Goal: Task Accomplishment & Management: Use online tool/utility

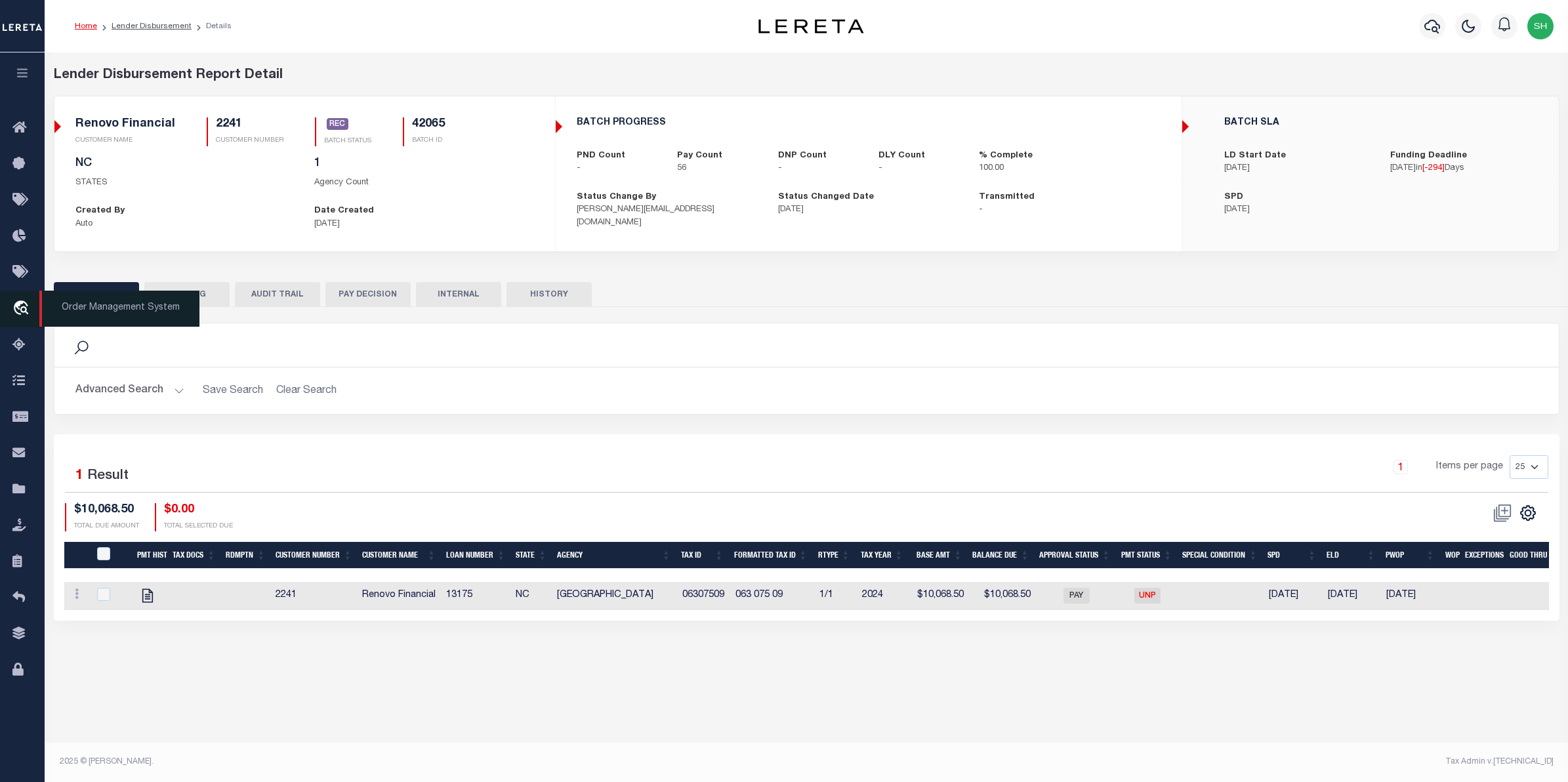
click at [29, 312] on icon "travel_explore" at bounding box center [22, 309] width 21 height 17
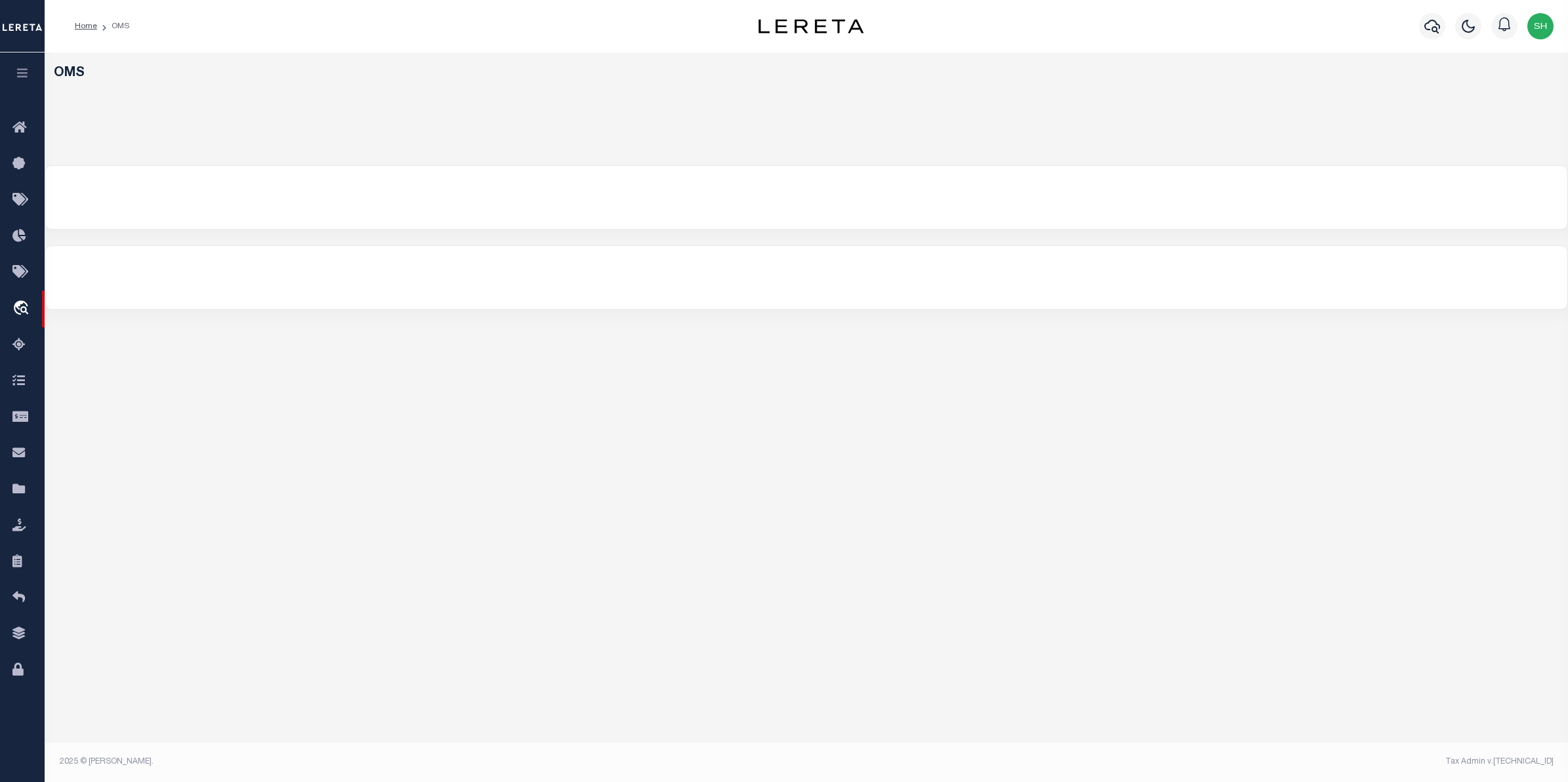
select select "200"
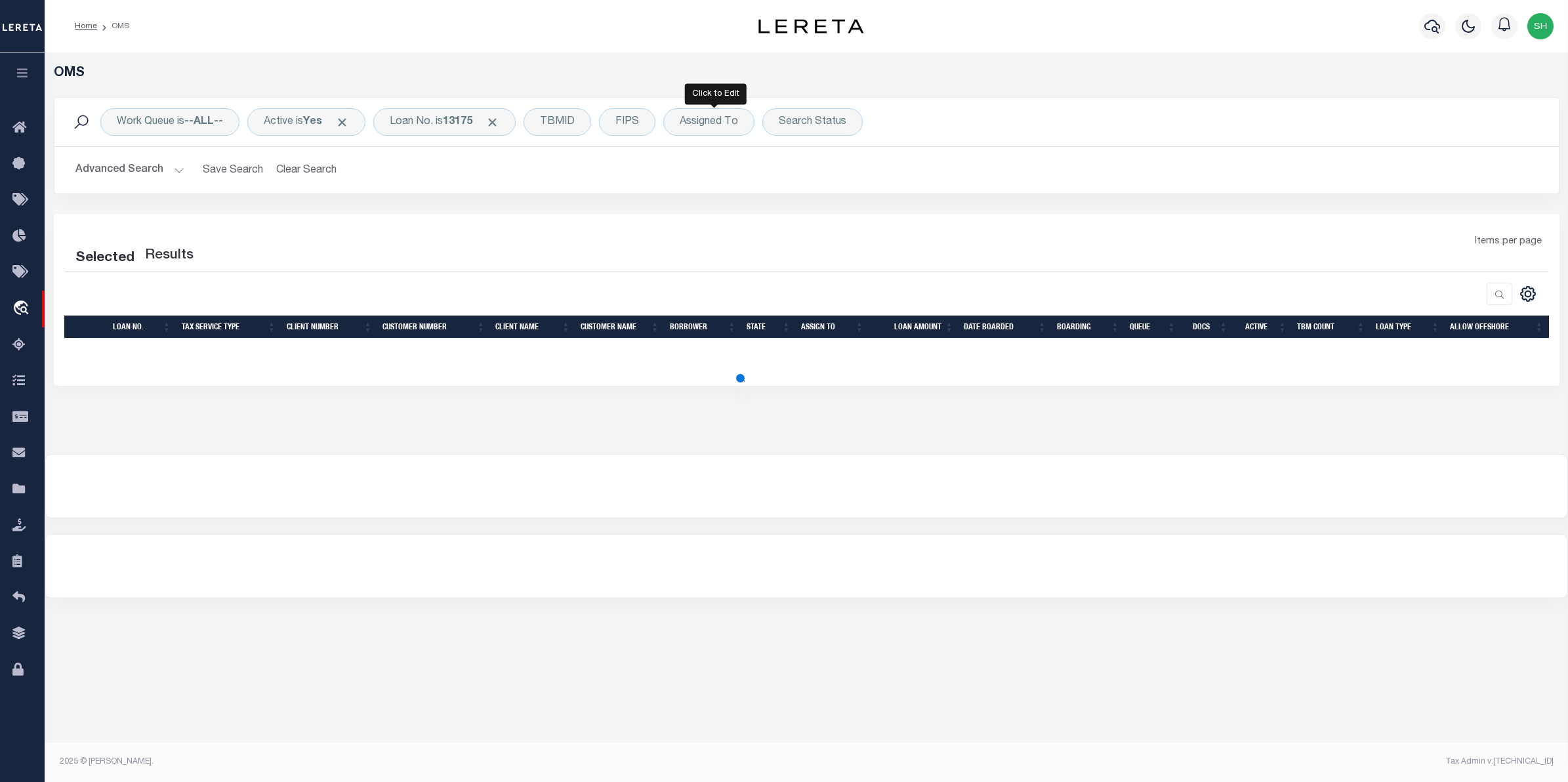
select select "200"
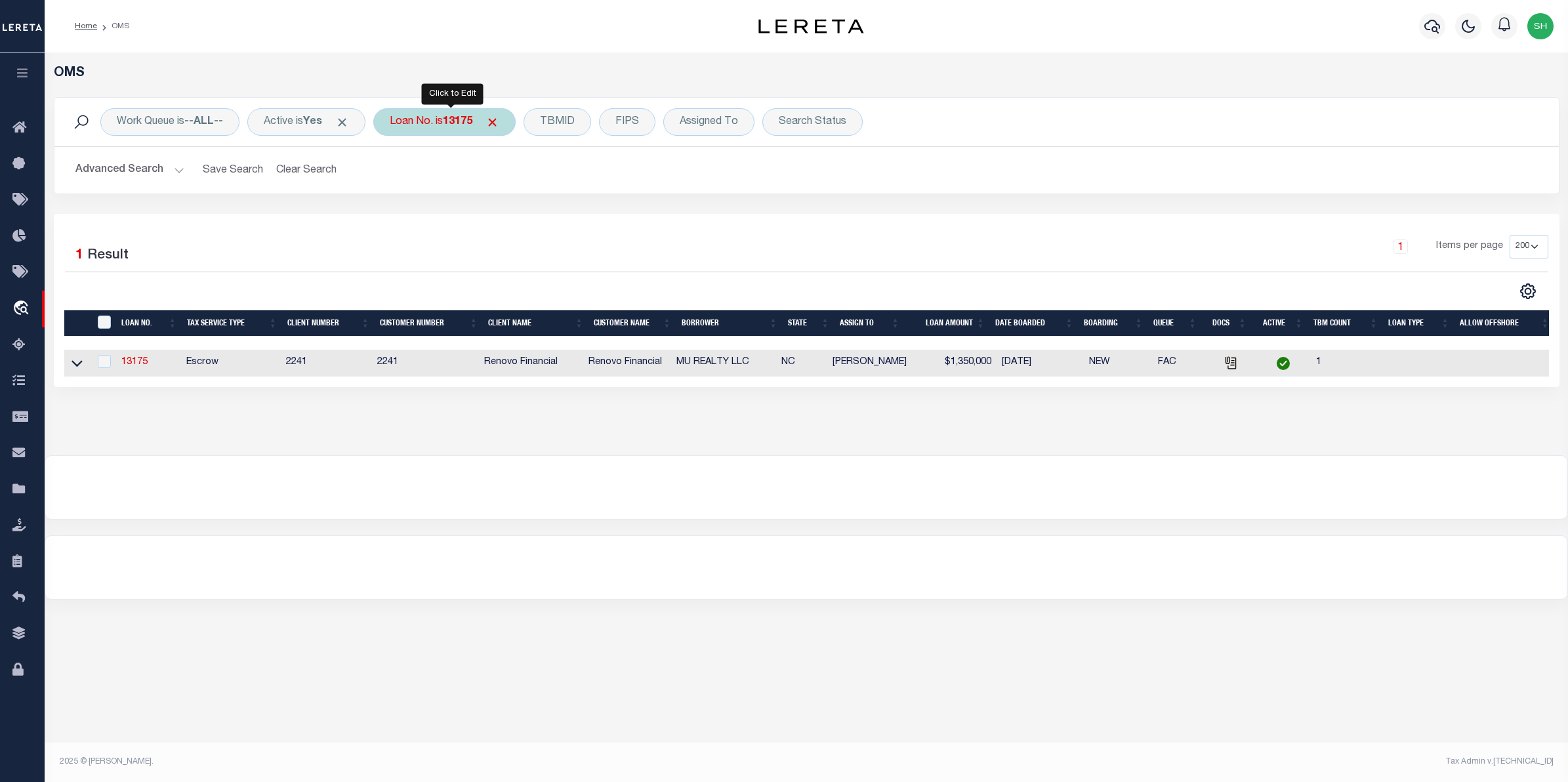
click at [423, 130] on div "Loan No. is 13175" at bounding box center [444, 122] width 142 height 28
type input "11030"
click at [574, 215] on input "Apply" at bounding box center [563, 215] width 39 height 22
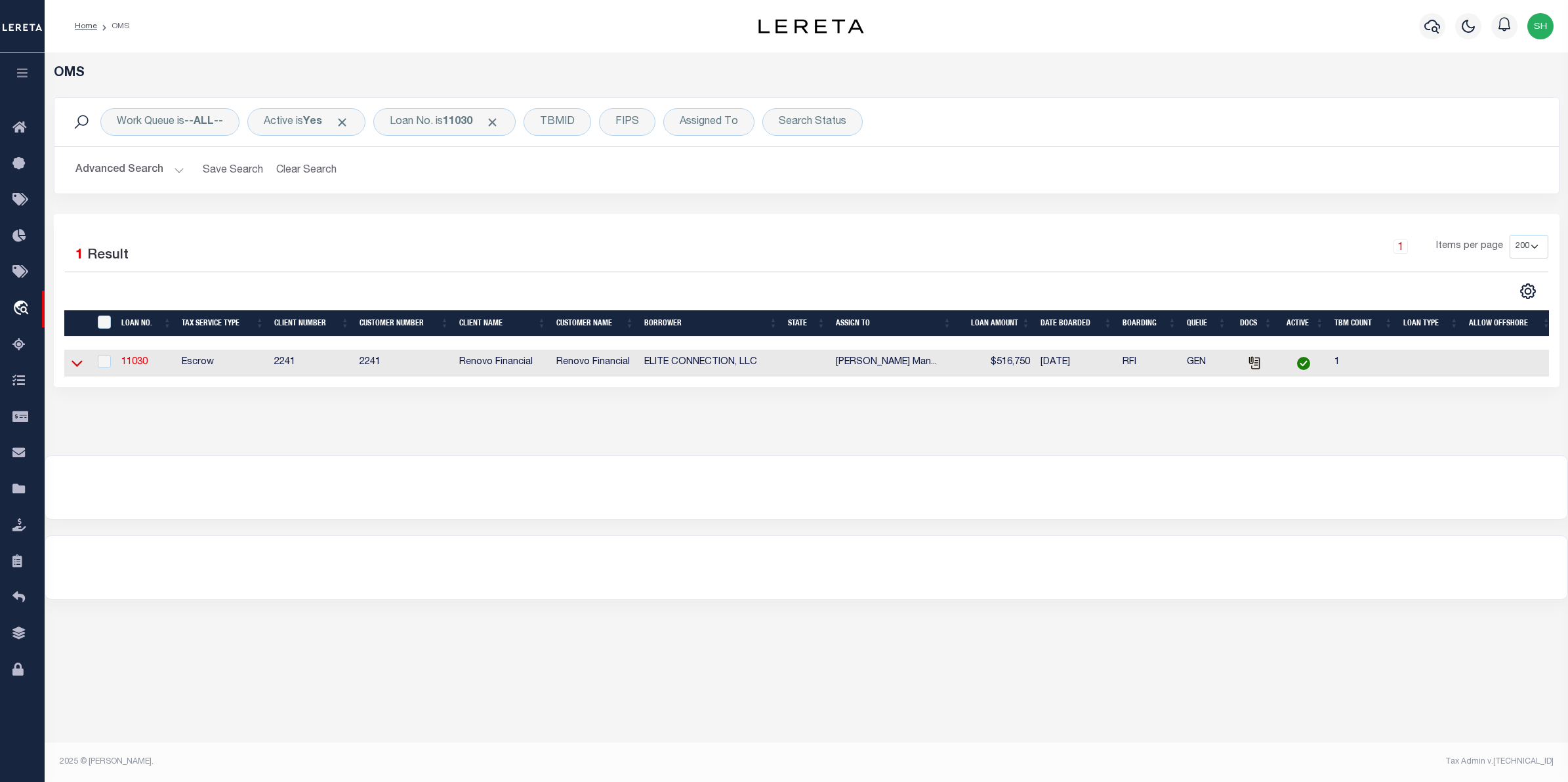
click at [80, 368] on icon at bounding box center [77, 363] width 11 height 14
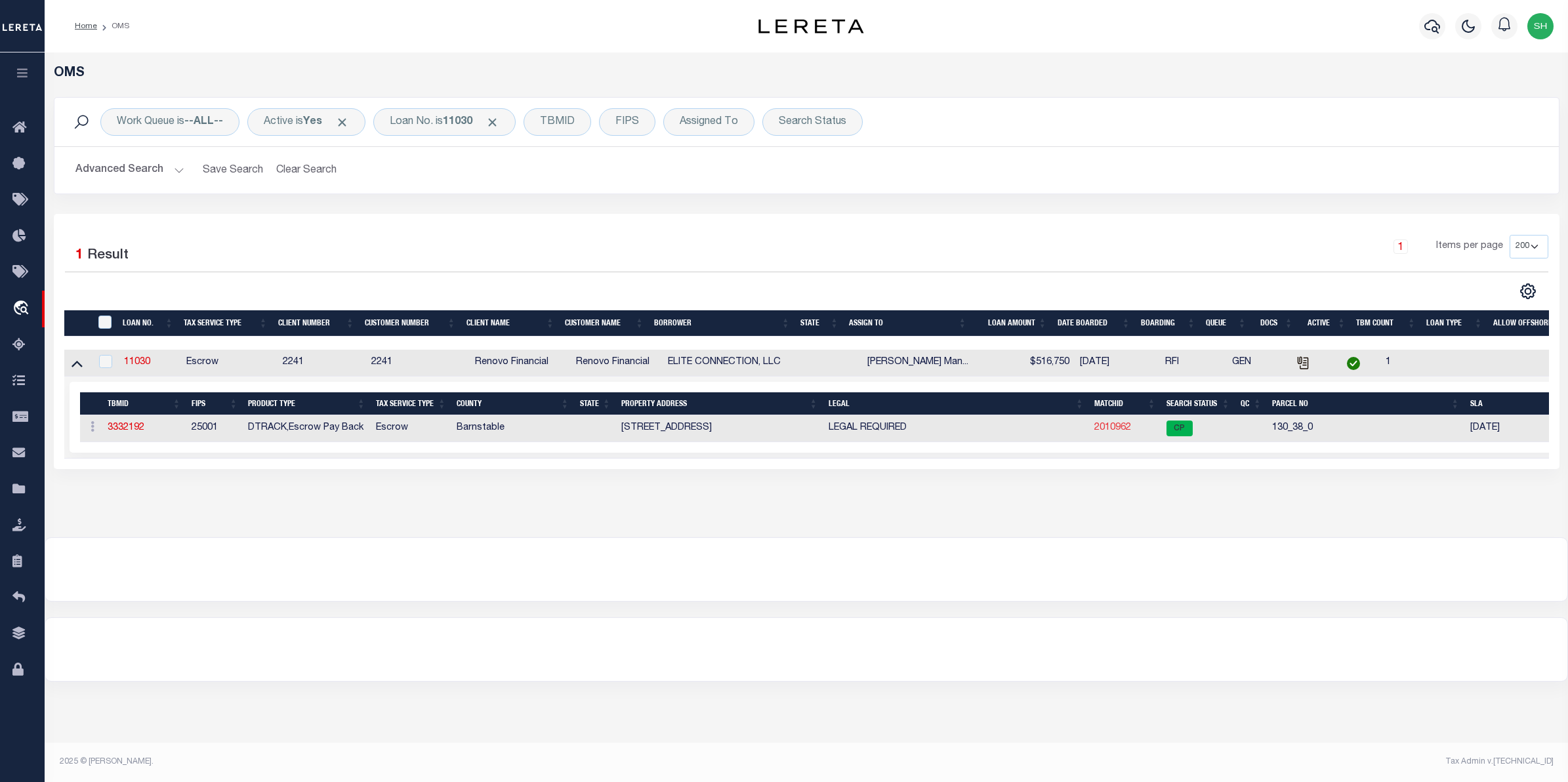
click at [1123, 430] on link "2010962" at bounding box center [1113, 428] width 37 height 9
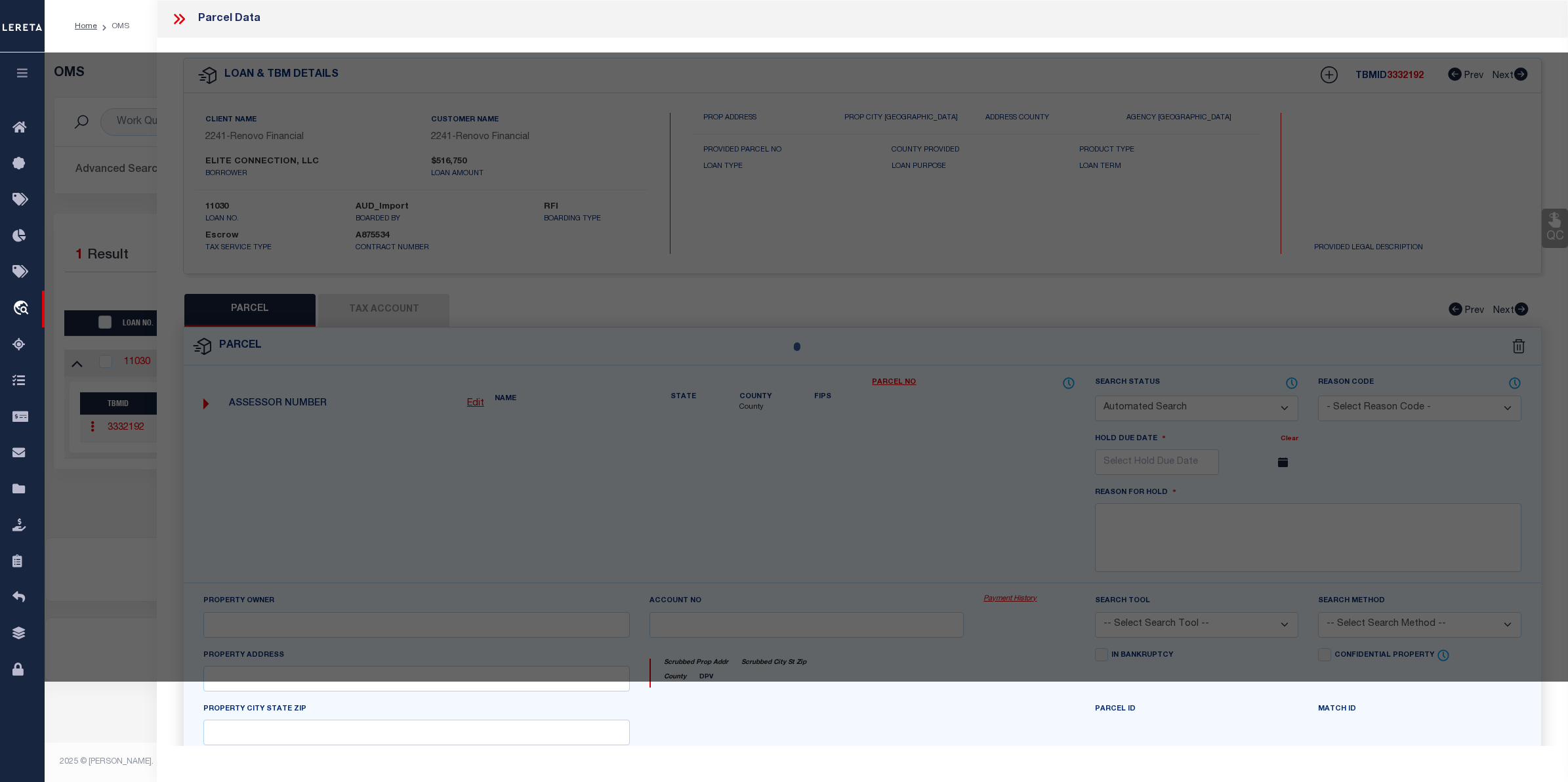
checkbox input "false"
select select "CP"
type input "CC CAPITAL INVESTMENTS, LLC"
select select "AGW"
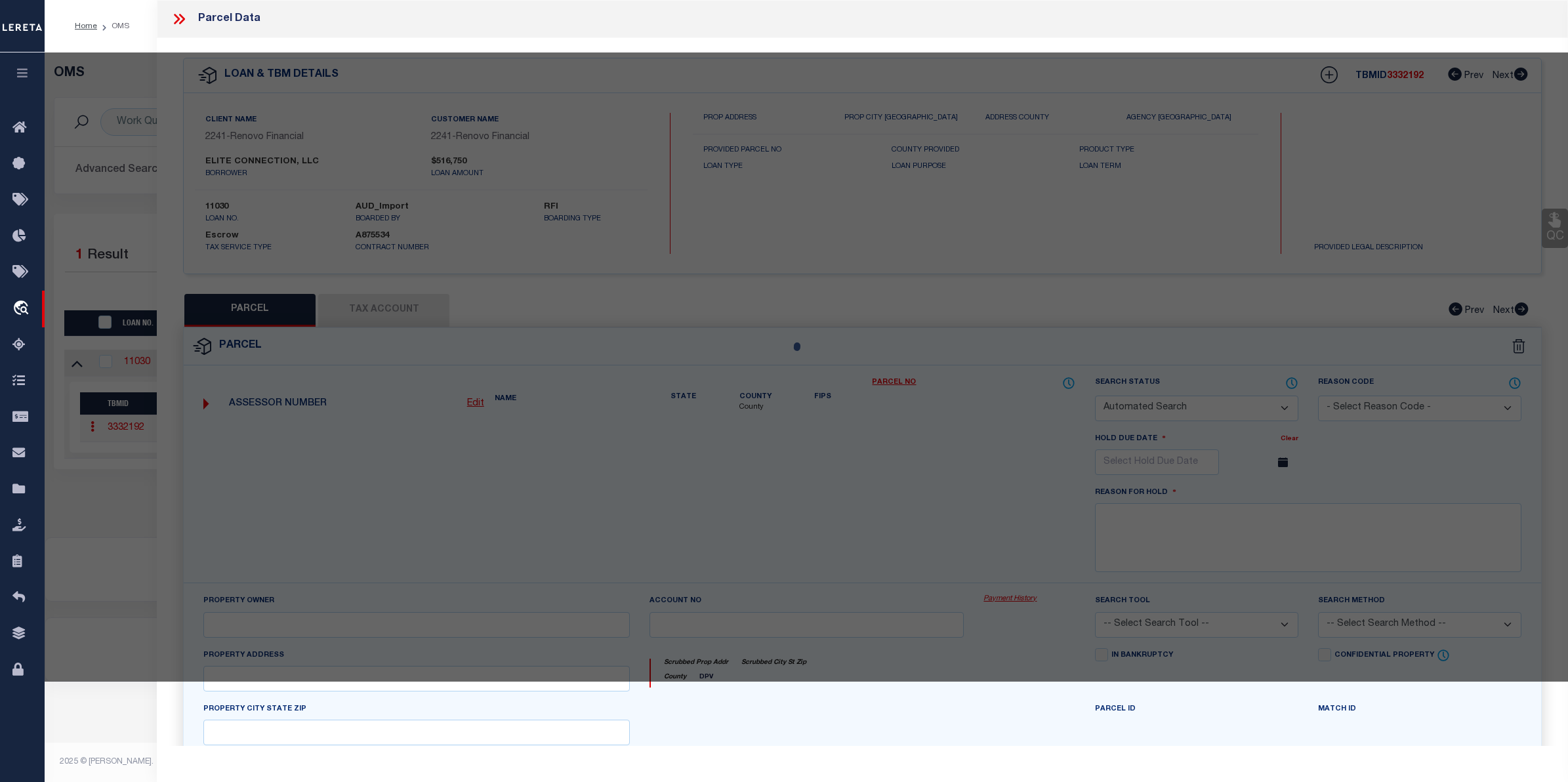
select select
type input "97 GREAT WESTERN ROAD SD"
checkbox input "false"
type input "South Dennis, MA 02660"
type textarea "12,197 SF PLAN 134/69"
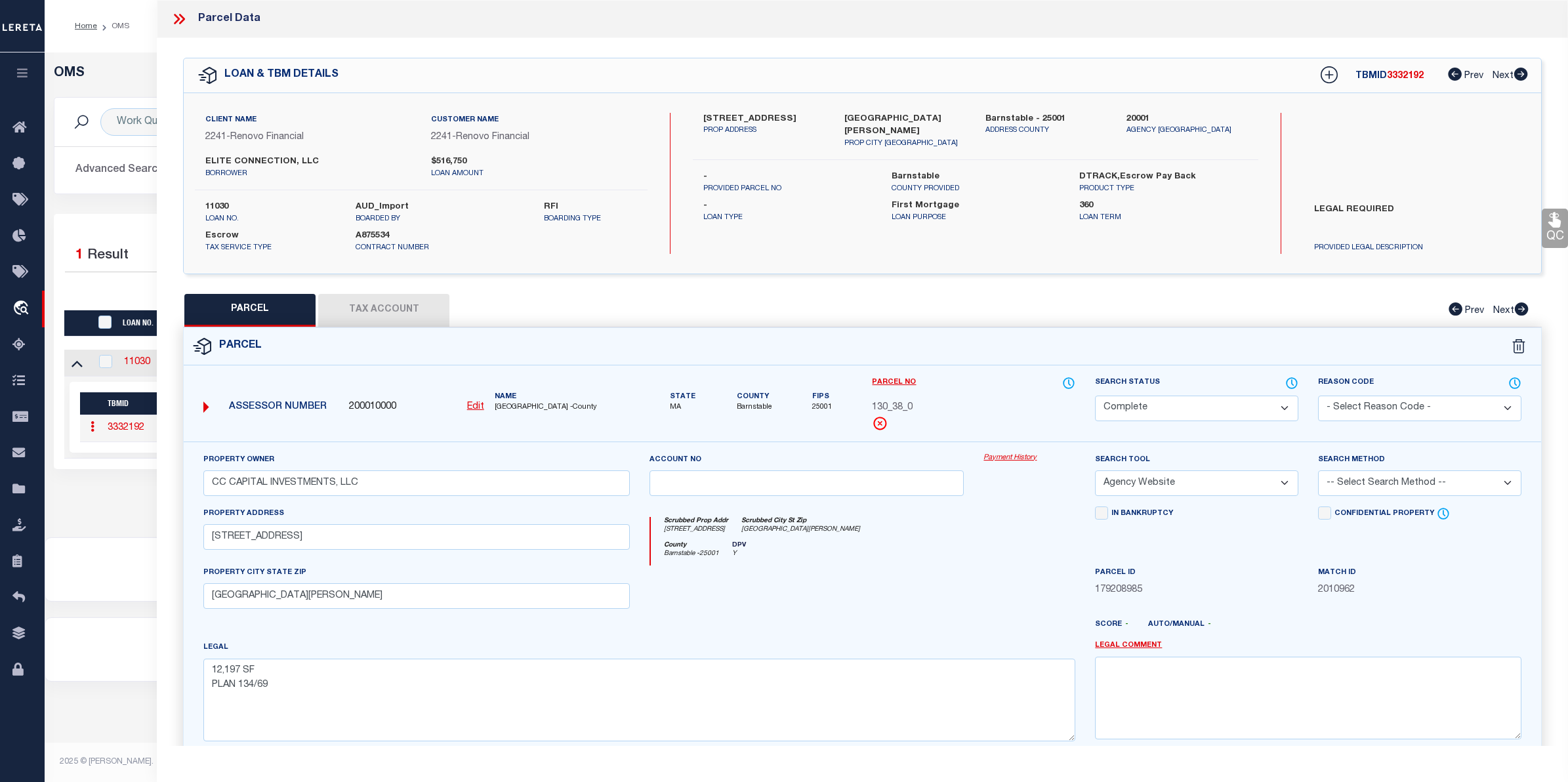
click at [1025, 457] on link "Payment History" at bounding box center [1029, 458] width 91 height 11
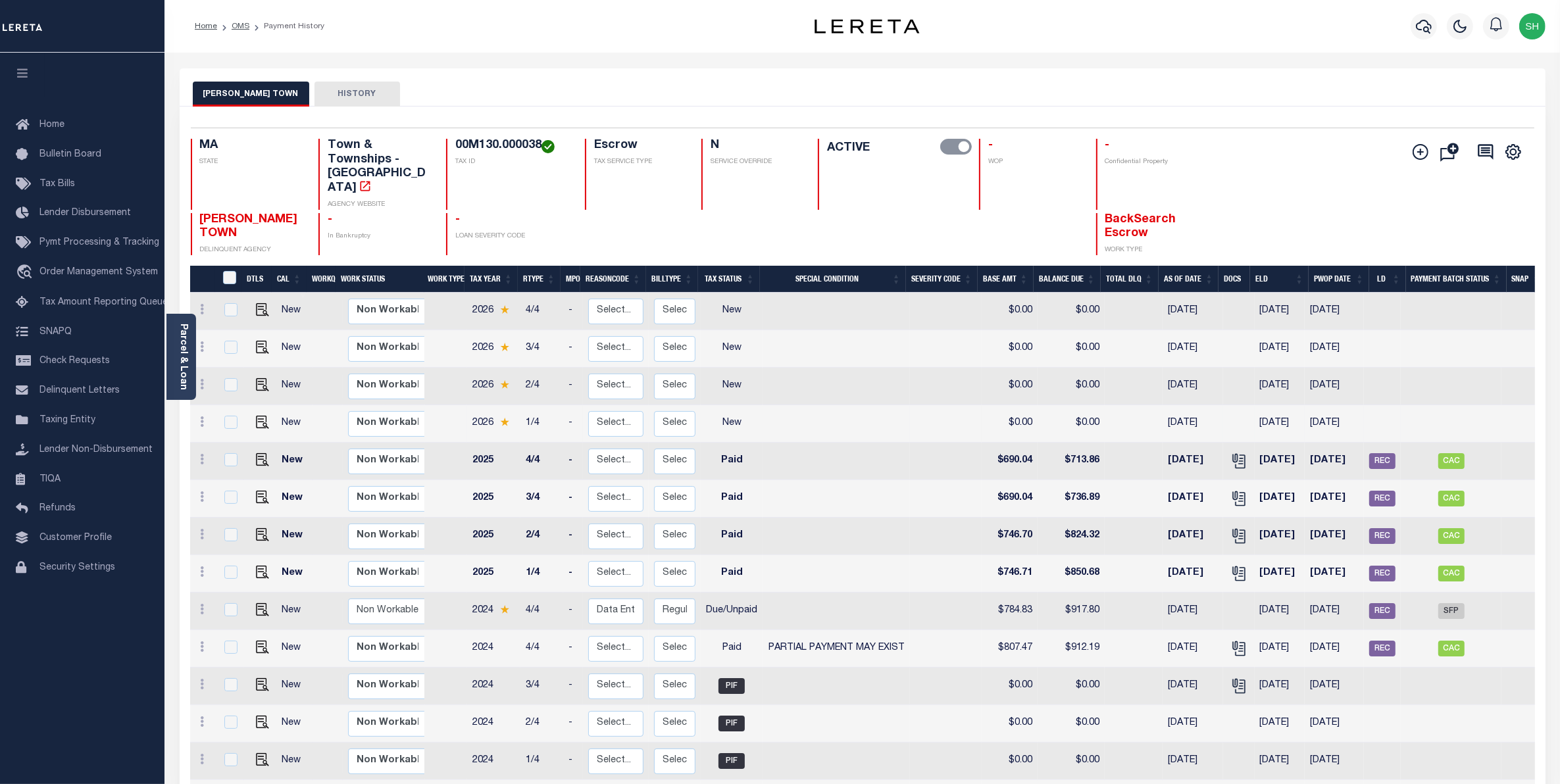
click at [902, 425] on td at bounding box center [836, 424] width 147 height 37
checkbox input "true"
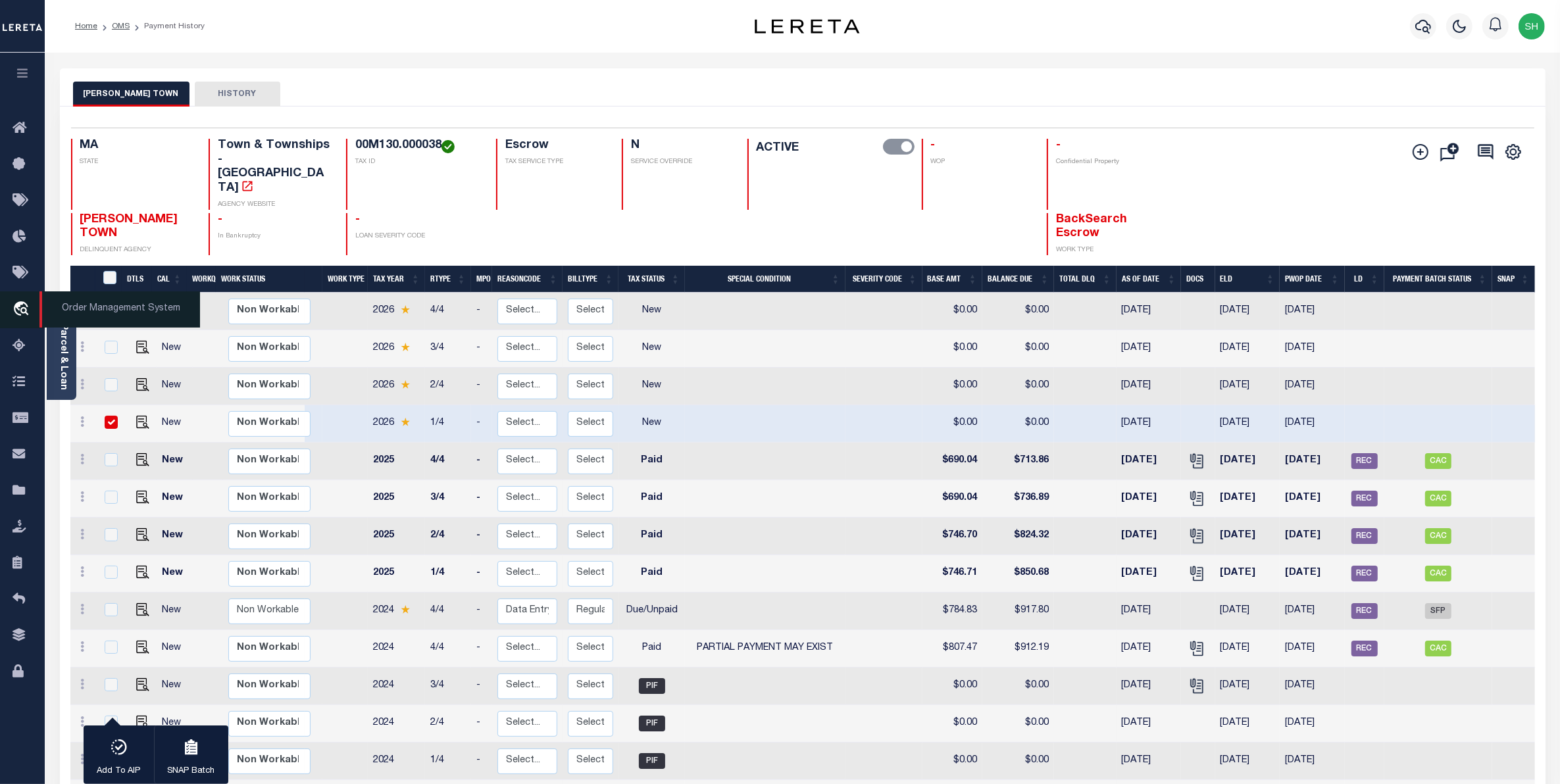
click at [15, 303] on icon "travel_explore" at bounding box center [22, 309] width 21 height 17
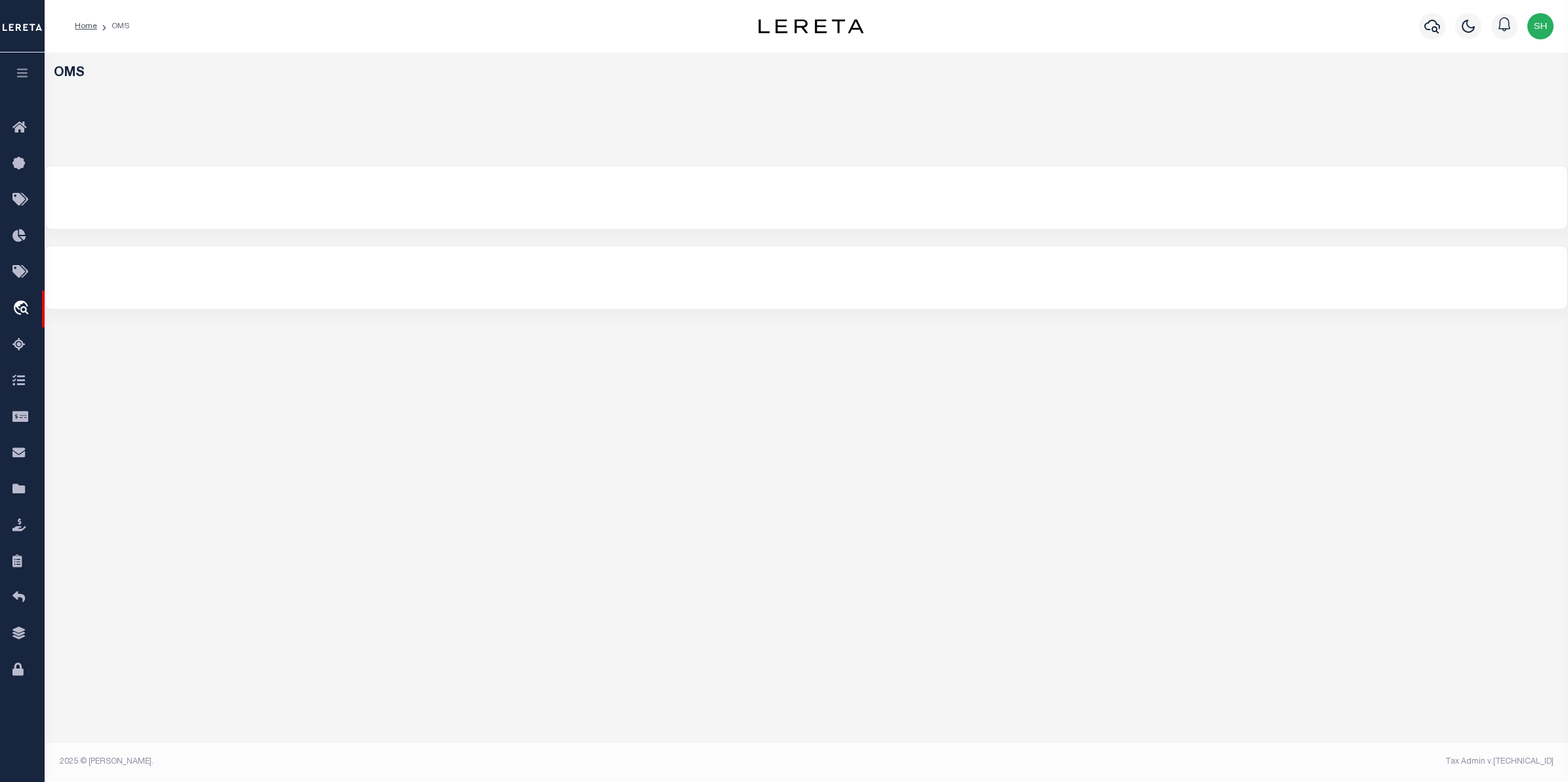
select select "200"
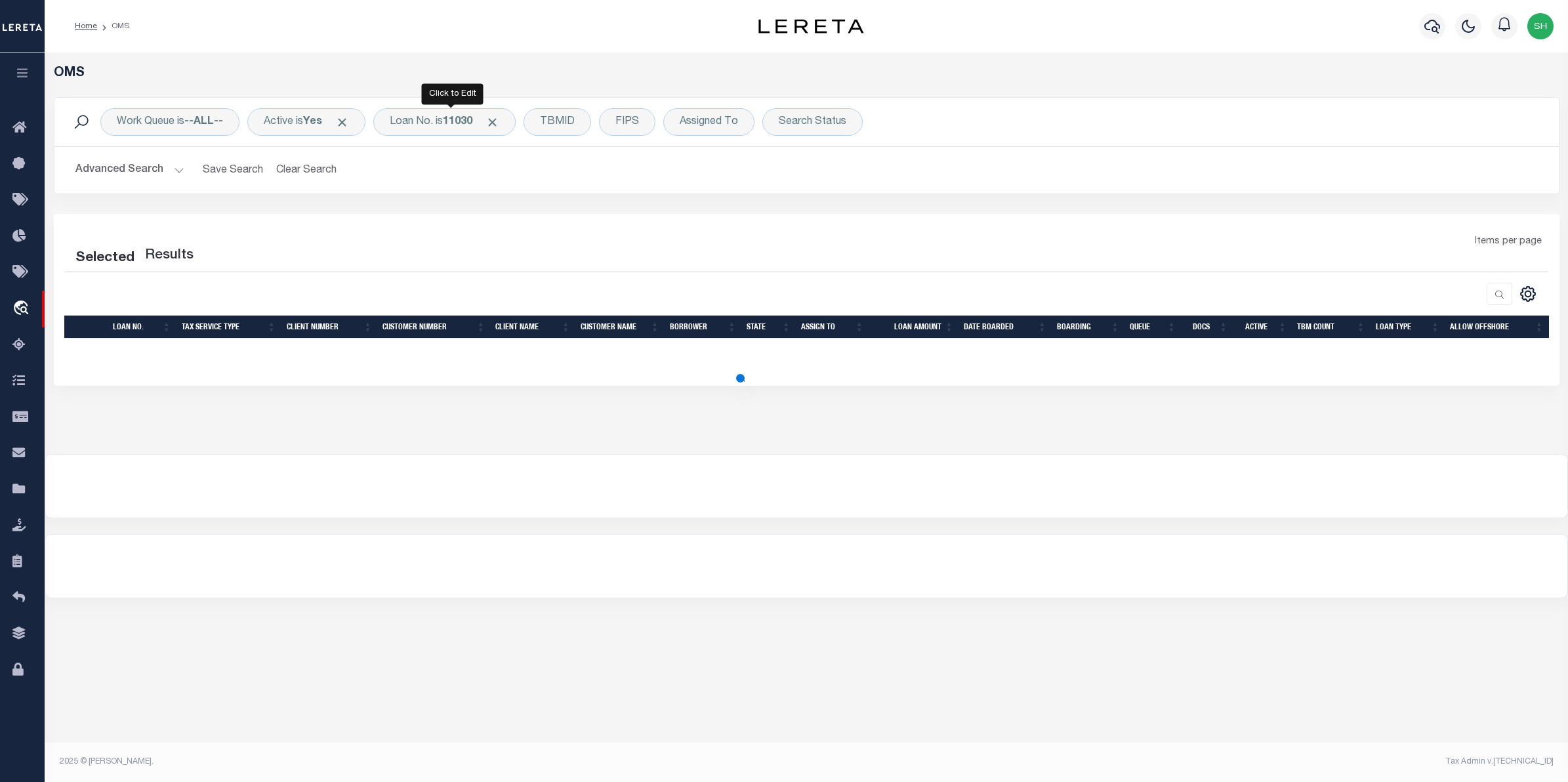
select select "200"
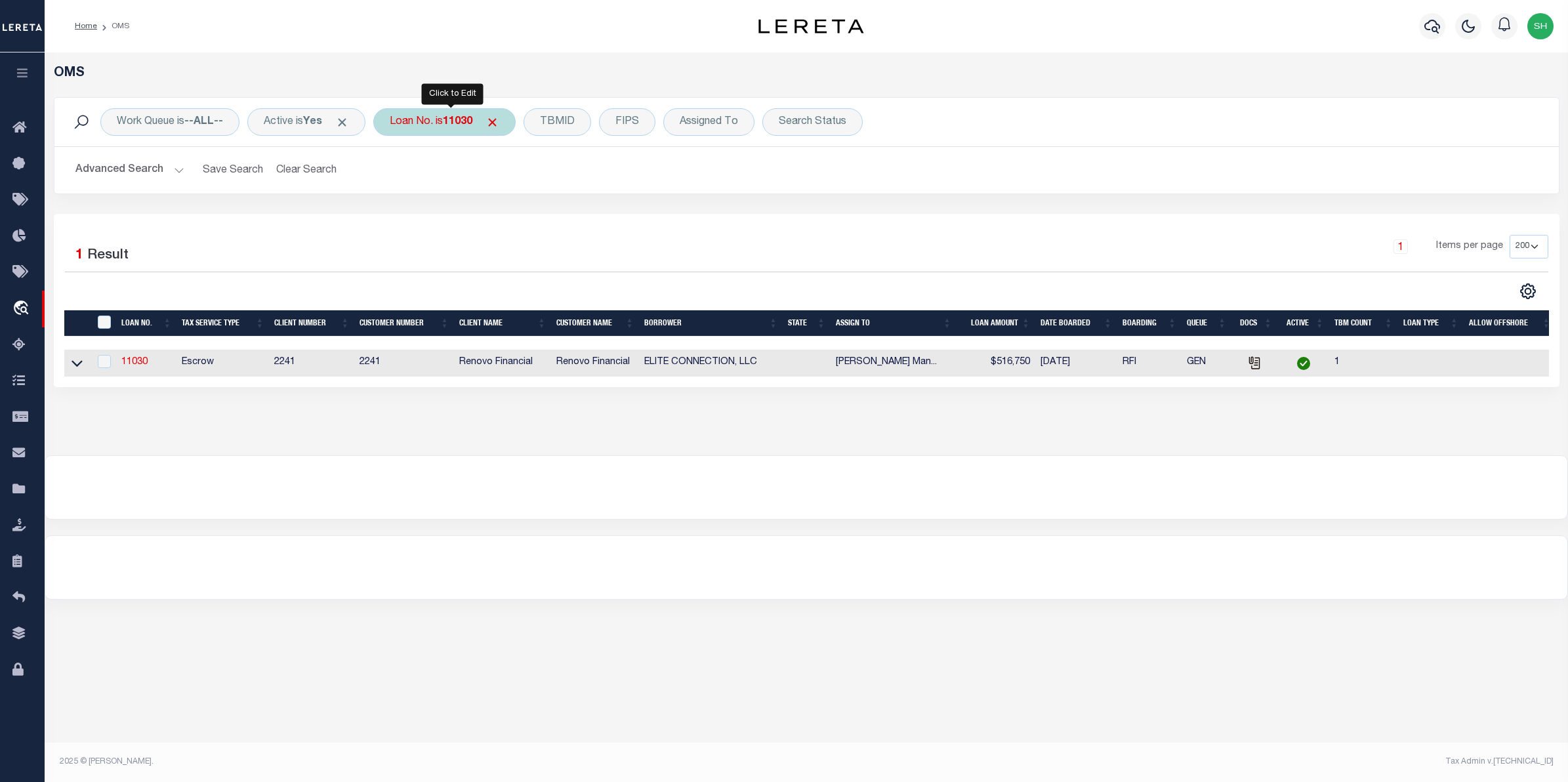
click at [443, 116] on div "Loan No. is 11030" at bounding box center [444, 122] width 142 height 28
type input "KYLE KICKBUSH"
click at [580, 221] on input "Apply" at bounding box center [563, 215] width 39 height 22
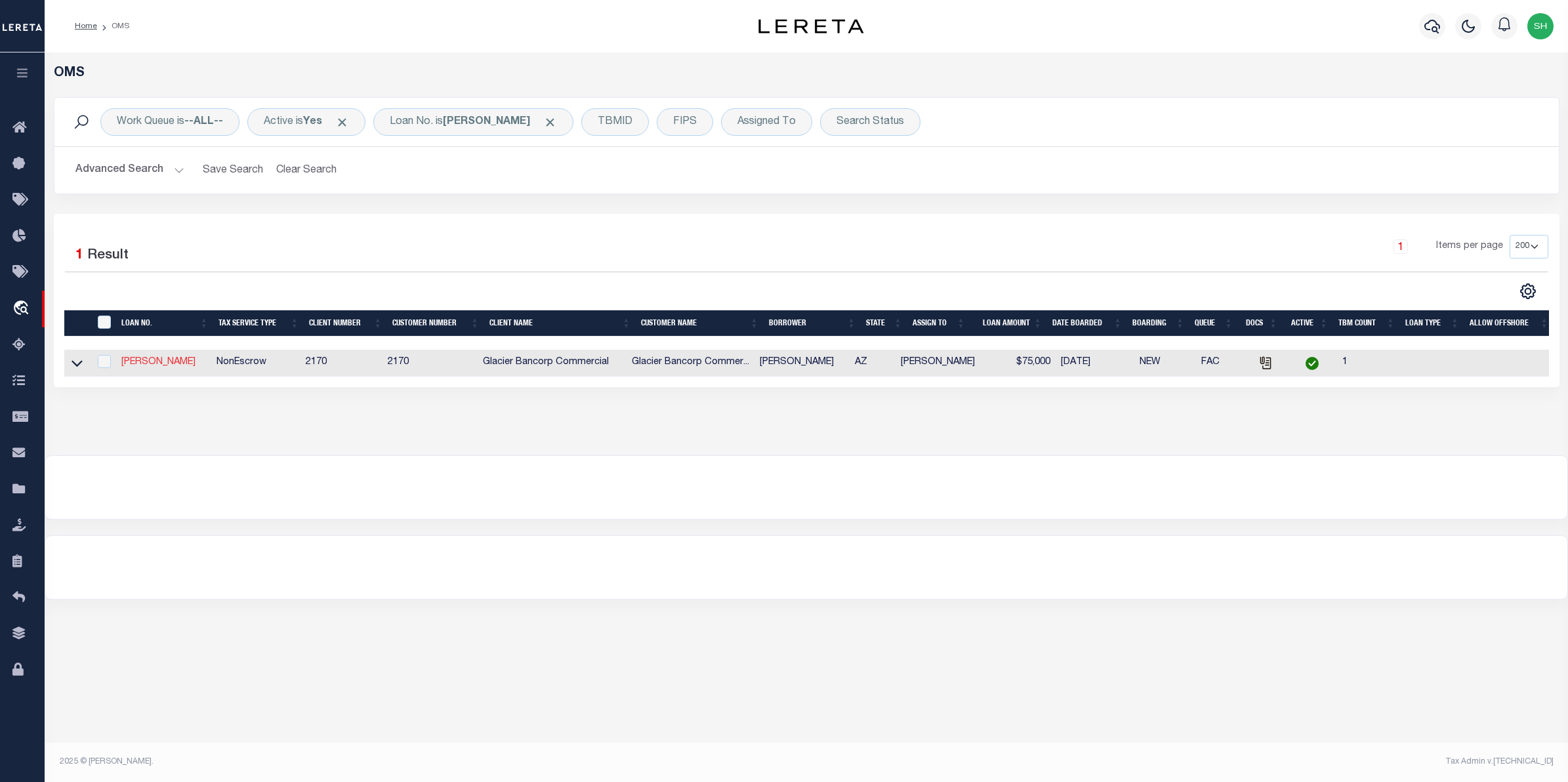
click at [149, 360] on link "[PERSON_NAME]" at bounding box center [159, 362] width 74 height 9
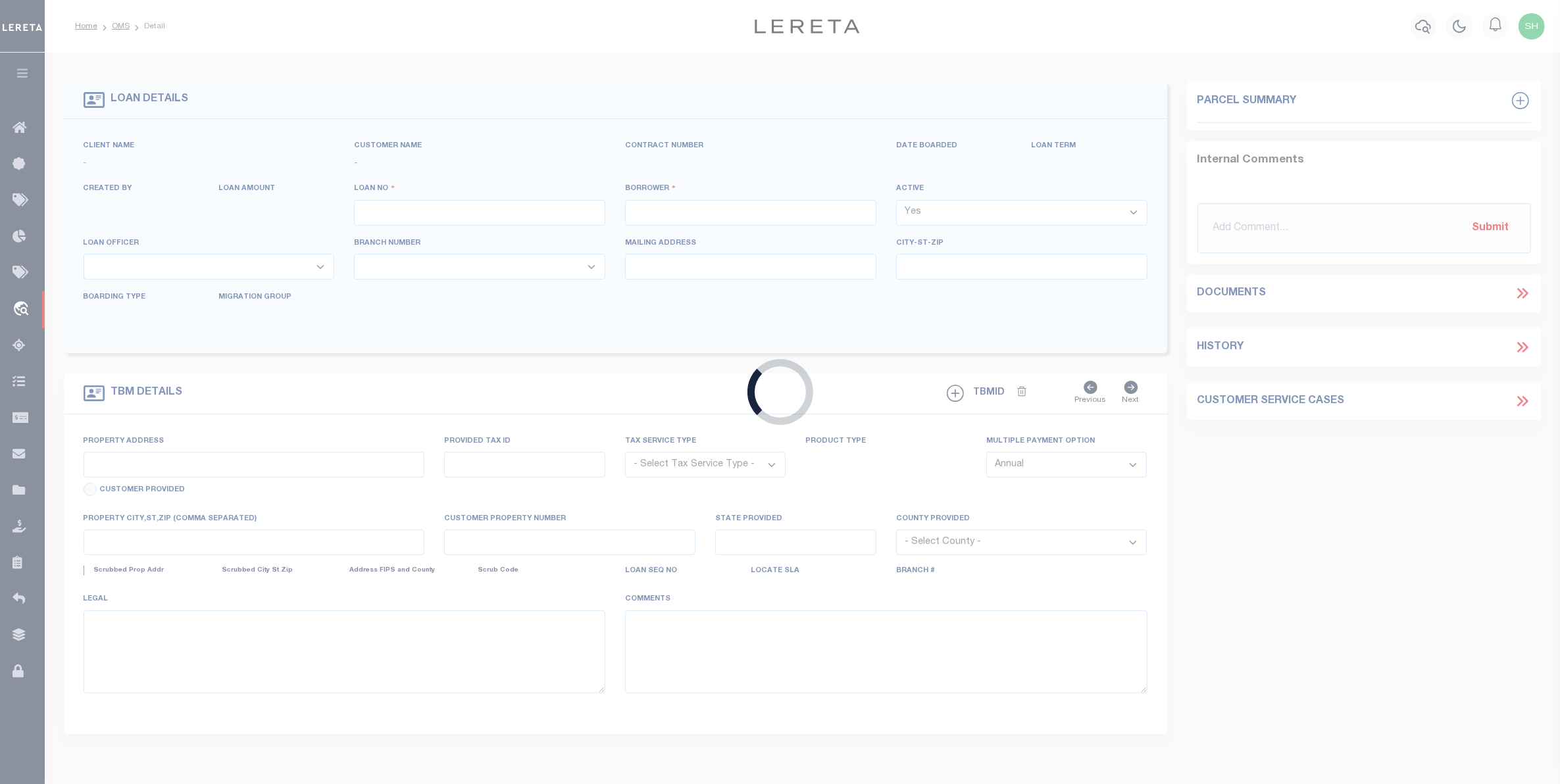
type input "[PERSON_NAME]"
select select
type input "390 S ROCKING CHAIR RANCH RD"
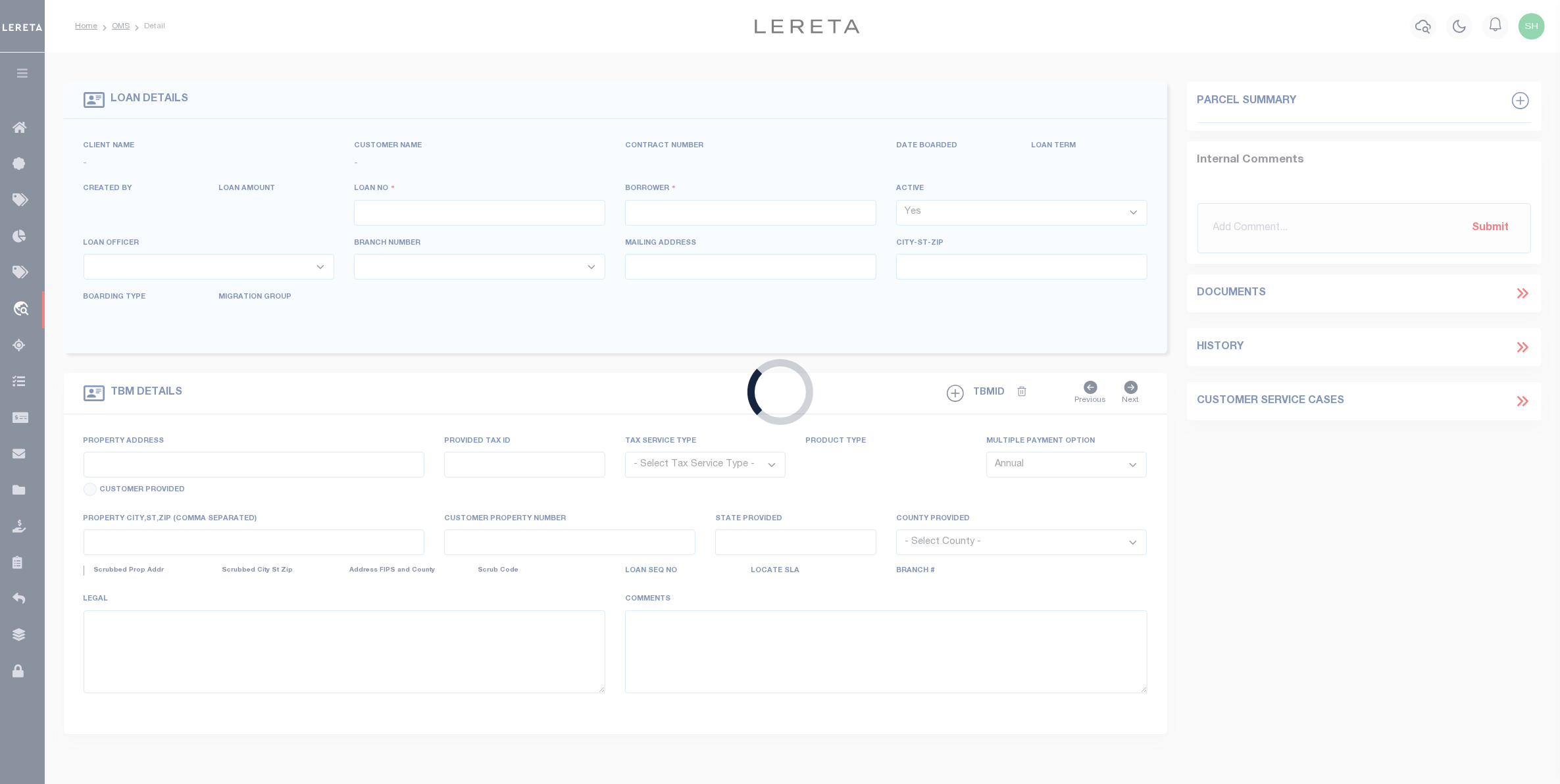
type input "COTTONWOOD AZ 86326-5560"
select select "NonEscrow"
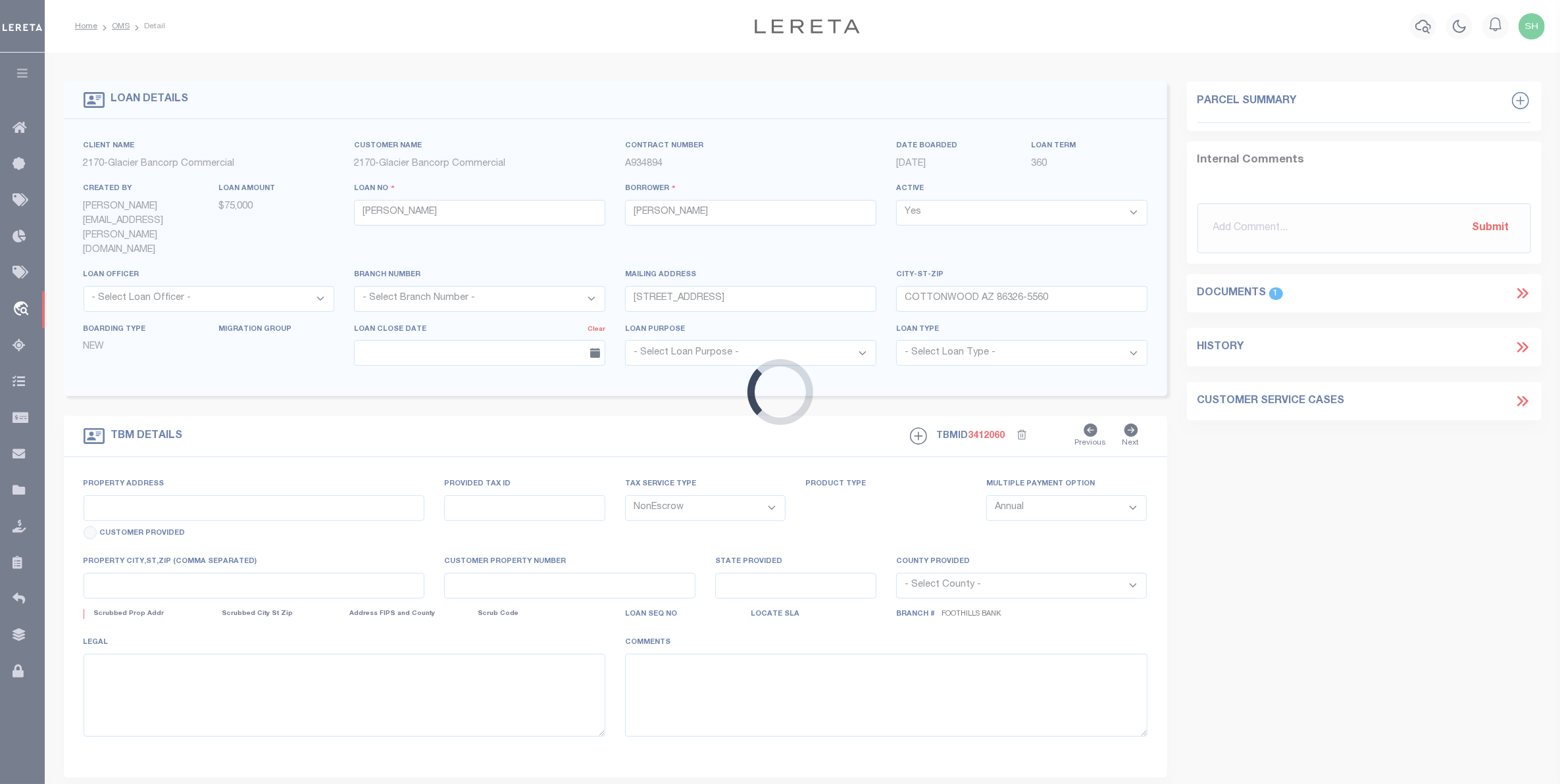
select select "4582"
type input "390 SOUTH ROCKING CHAIR RANCH ROAD"
type input "406-45-035A3"
select select
type input "COTTONWOOD AZ 86326"
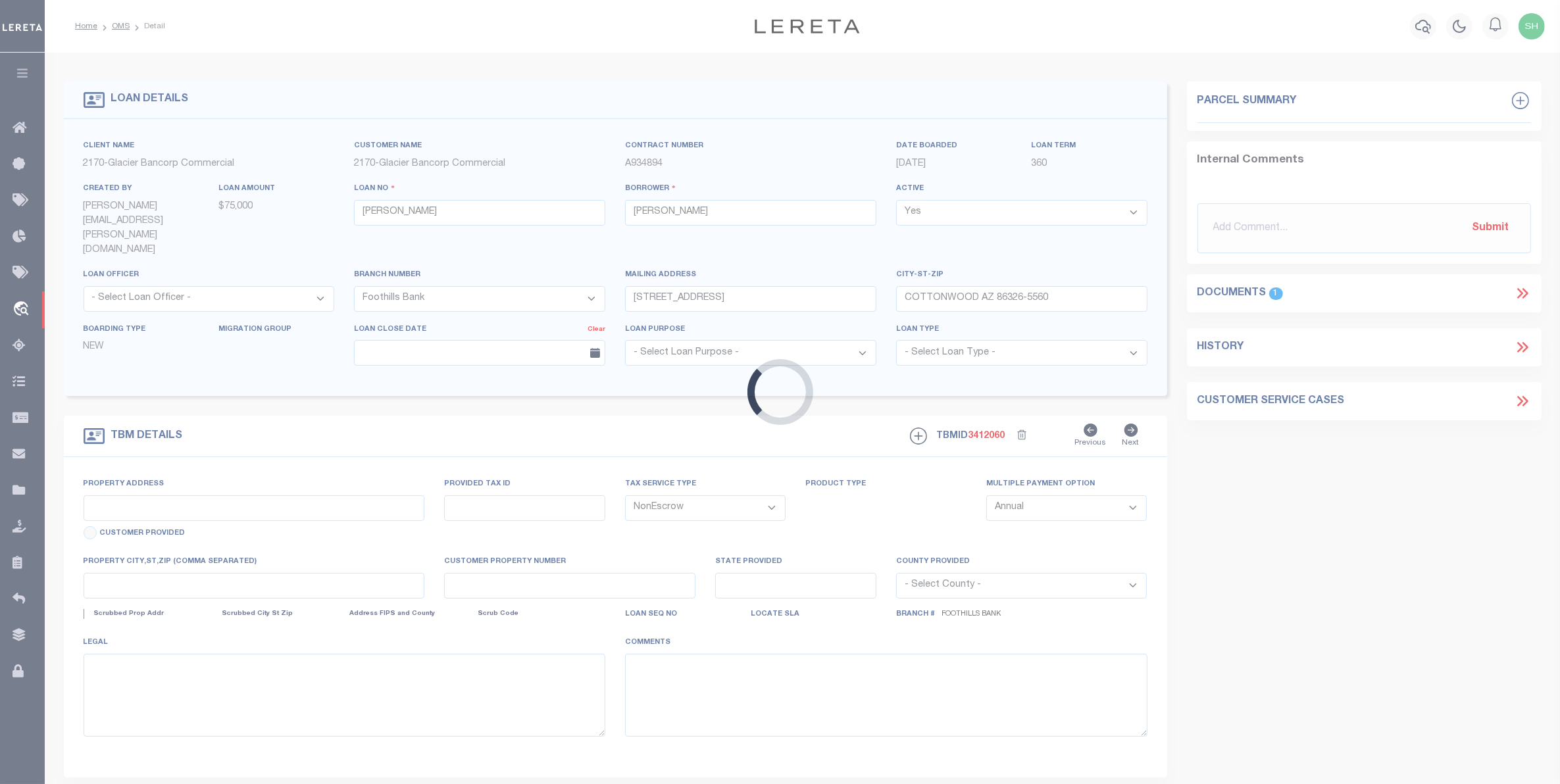
type input "AZ"
type textarea "SEE ATTACHED LEGAL DESCRIPTION"
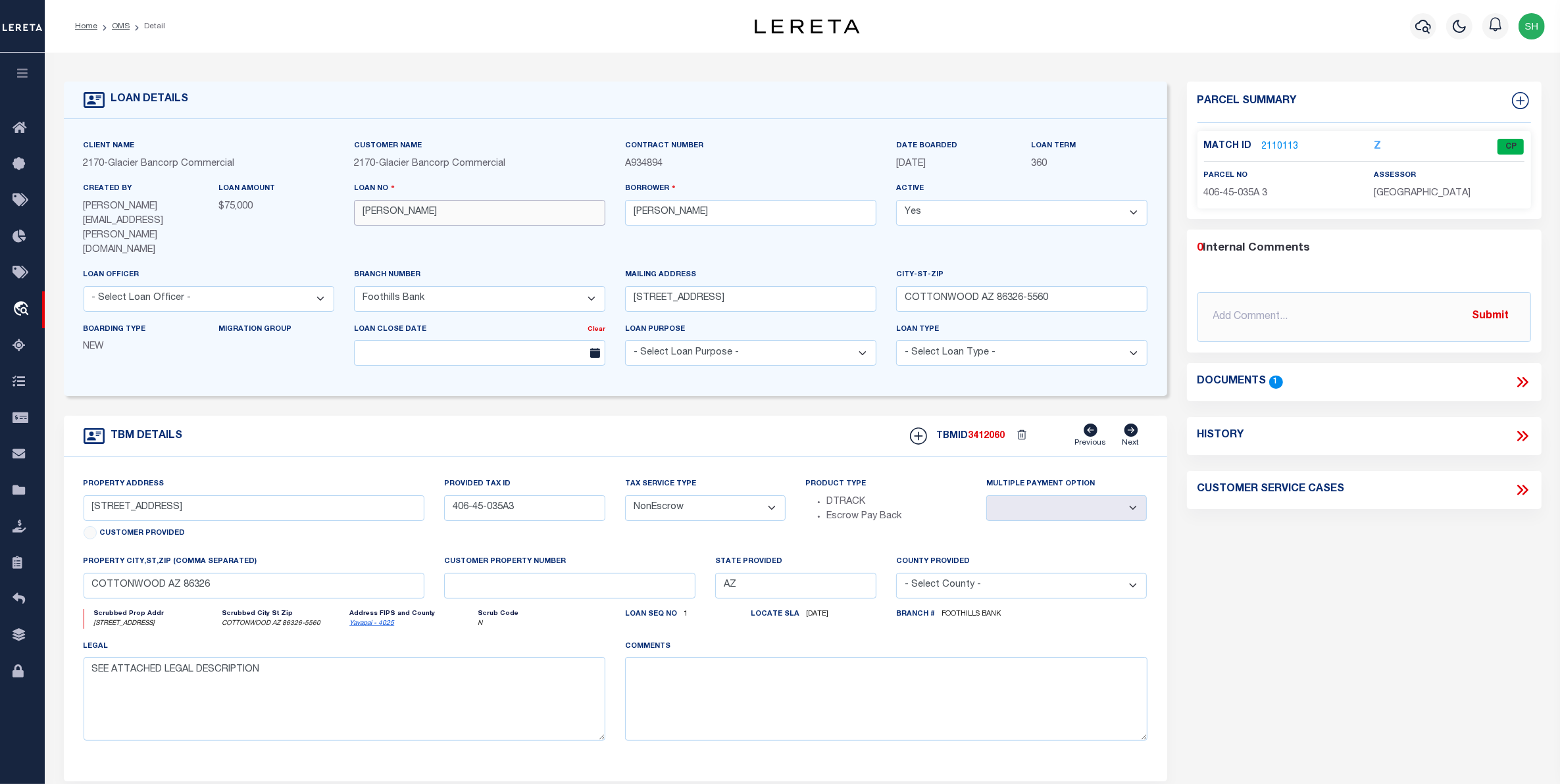
drag, startPoint x: 472, startPoint y: 215, endPoint x: 326, endPoint y: 210, distance: 146.1
click at [326, 210] on div "Client Name 2170 - Glacier Bancorp Commercial Customer Name 2170 - Glacier Banc…" at bounding box center [615, 257] width 1084 height 238
paste input "4712240036477"
type input "4712240036477"
click at [1274, 311] on input "text" at bounding box center [1364, 317] width 334 height 50
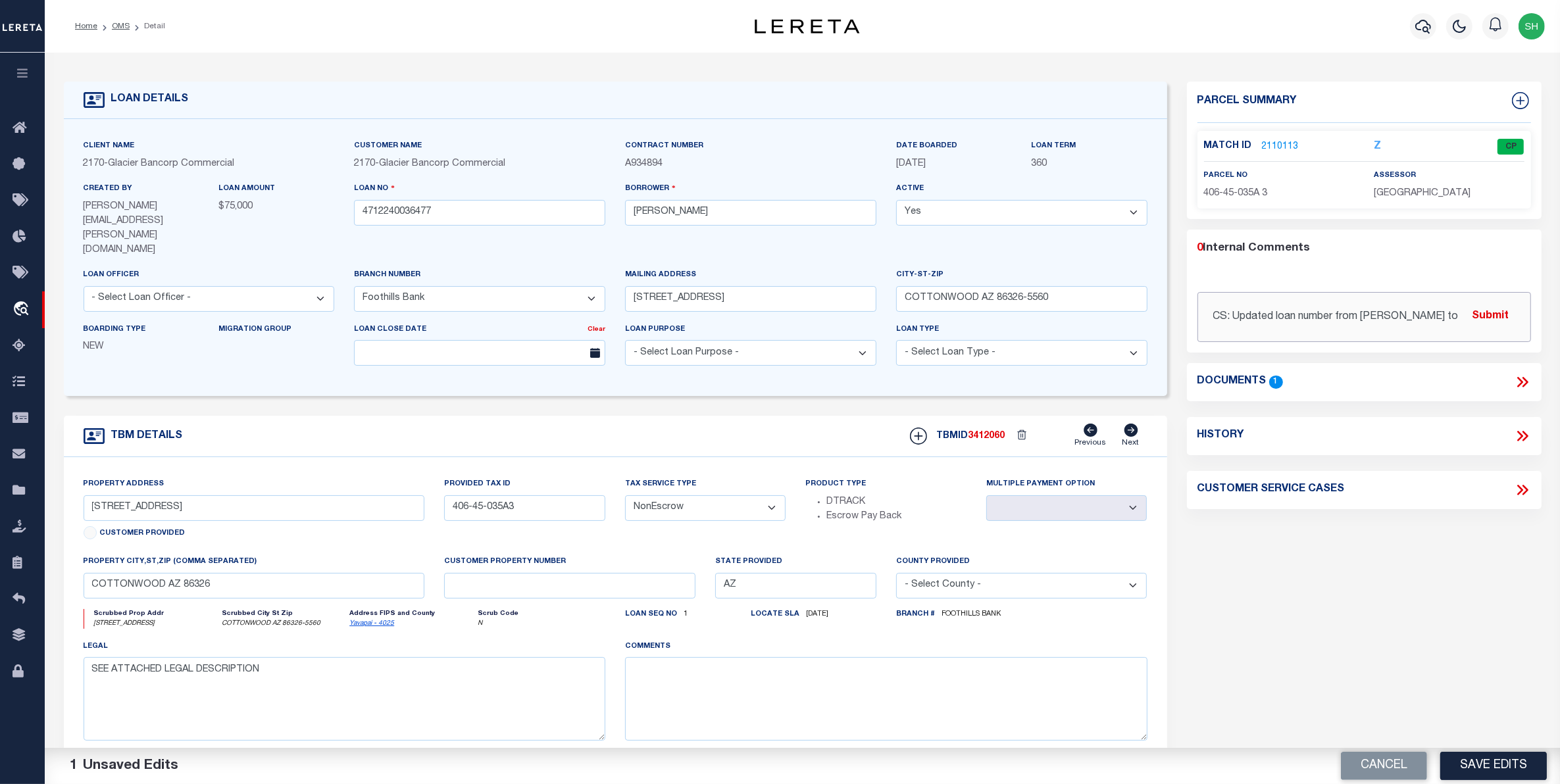
click at [1450, 310] on input "CS: Updated loan number from Kyle Kickbush to" at bounding box center [1364, 317] width 334 height 50
paste input "4712240036477"
type input "CS: Updated loan number from Kyle Kickbush to 4712240036477, per Jessica Campbe…"
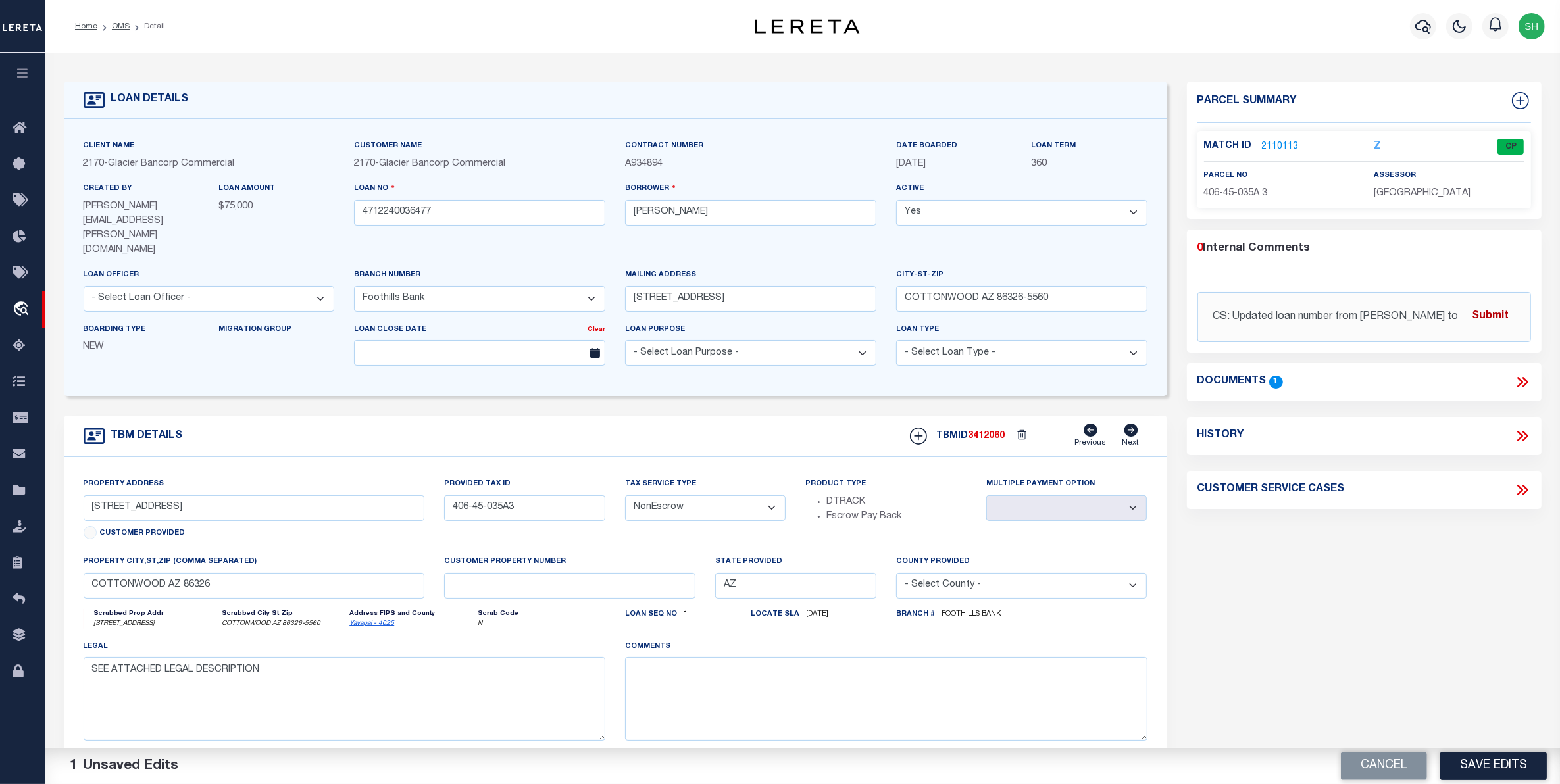
click at [1507, 313] on button "Submit" at bounding box center [1490, 316] width 54 height 27
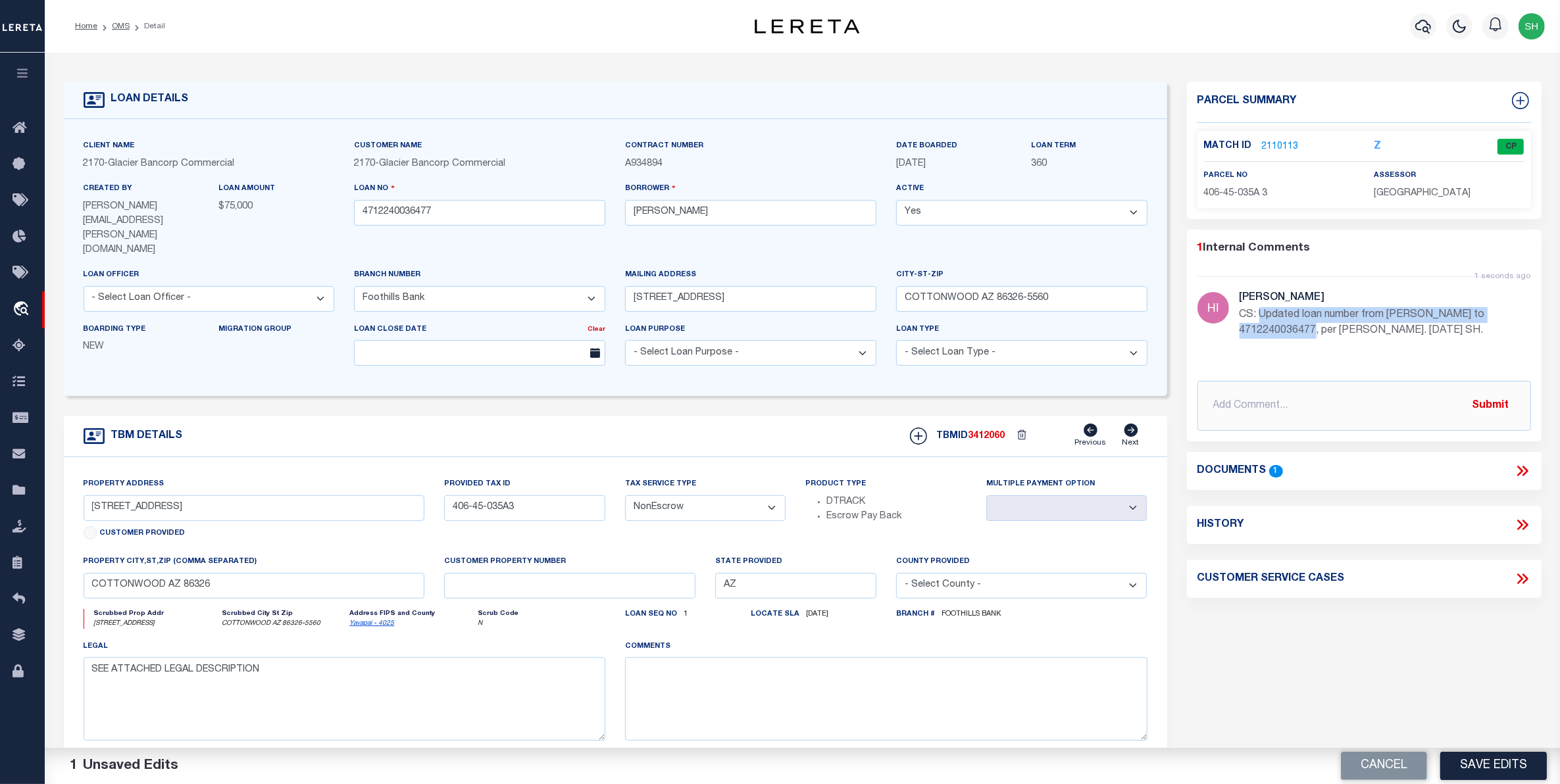
drag, startPoint x: 1315, startPoint y: 328, endPoint x: 1263, endPoint y: 316, distance: 53.4
click at [1263, 316] on p "CS: Updated loan number from Kyle Kickbush to 4712240036477, per Jessica Campbe…" at bounding box center [1384, 322] width 291 height 32
copy p "Updated loan number from Kyle Kickbush to 4712240036477"
click at [1474, 762] on button "Save Edits" at bounding box center [1493, 765] width 106 height 29
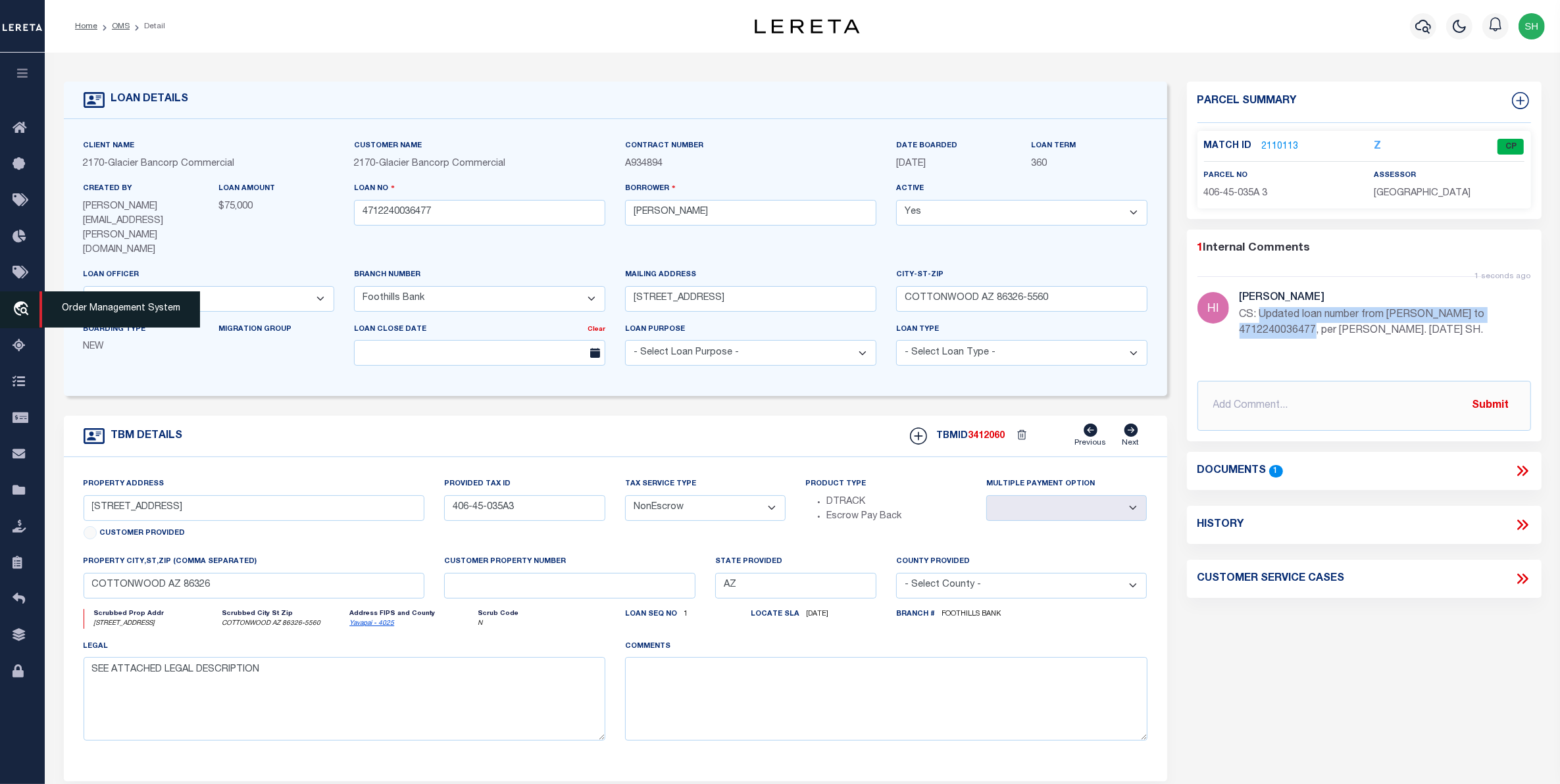
click at [21, 308] on icon "travel_explore" at bounding box center [22, 309] width 21 height 17
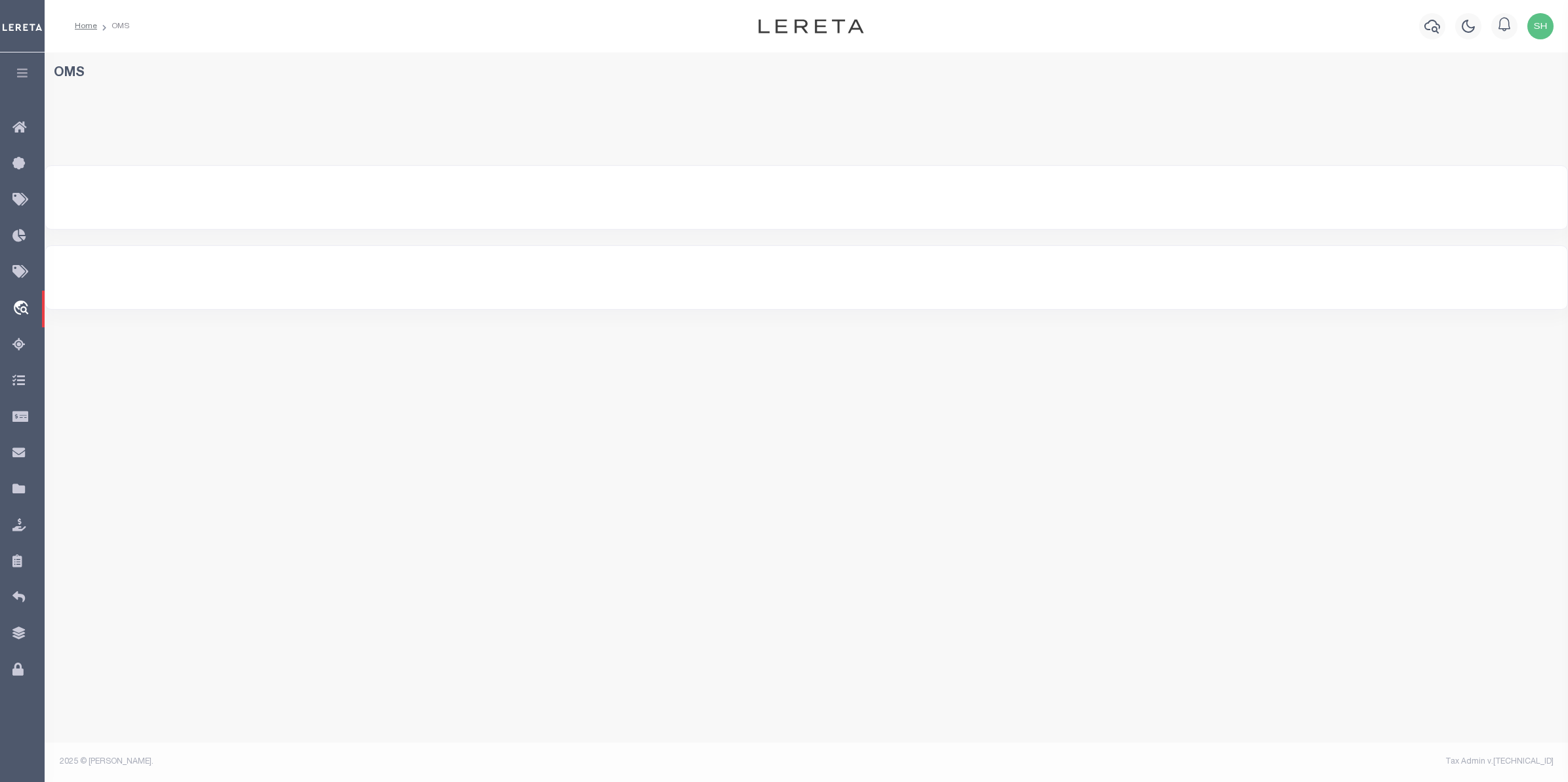
select select "200"
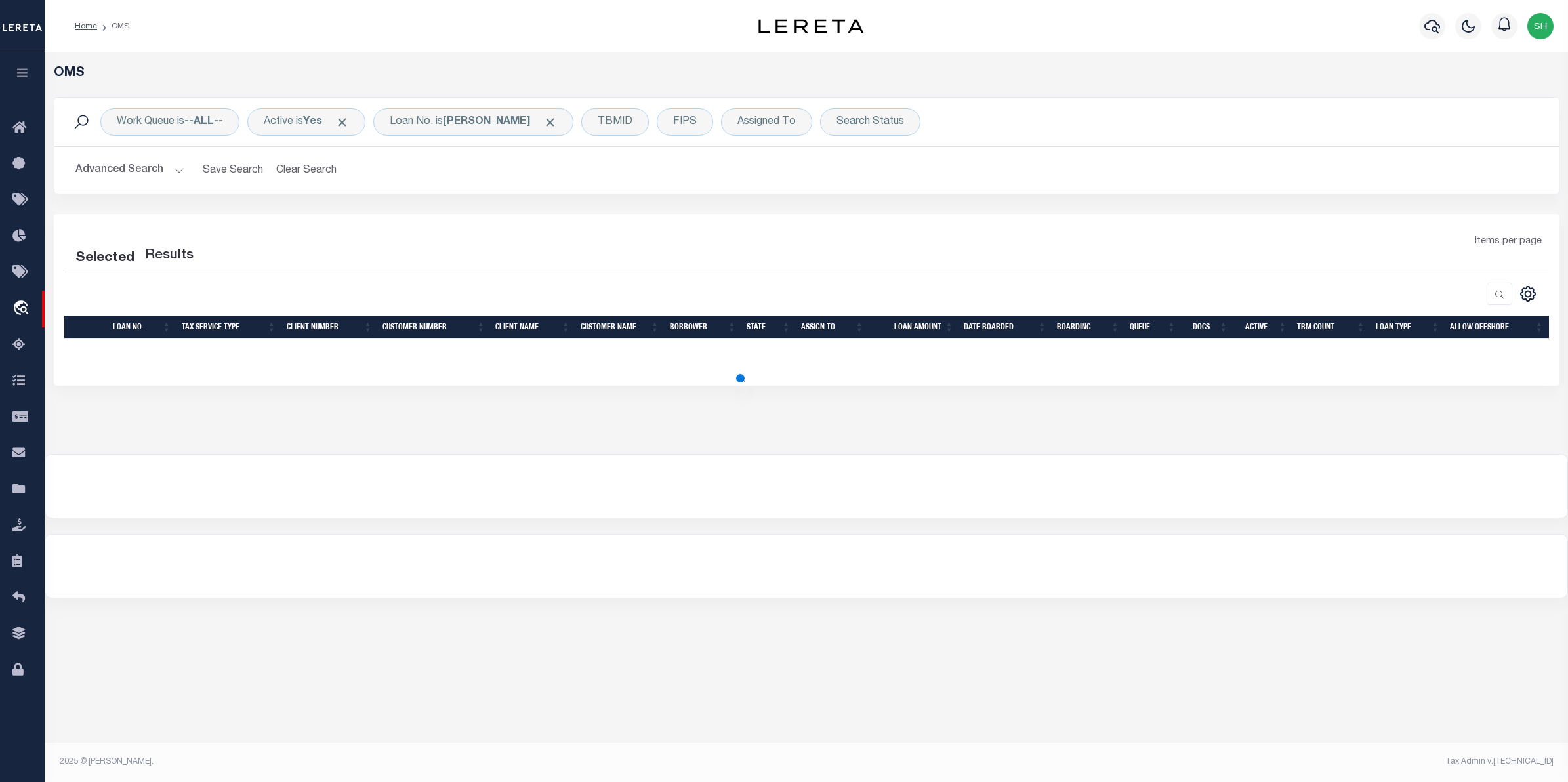
select select "200"
